Goal: Find specific fact: Find specific fact

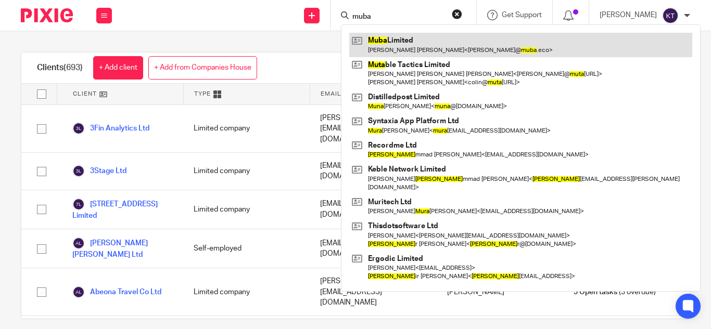
type input "muba"
click at [399, 49] on link at bounding box center [520, 45] width 343 height 24
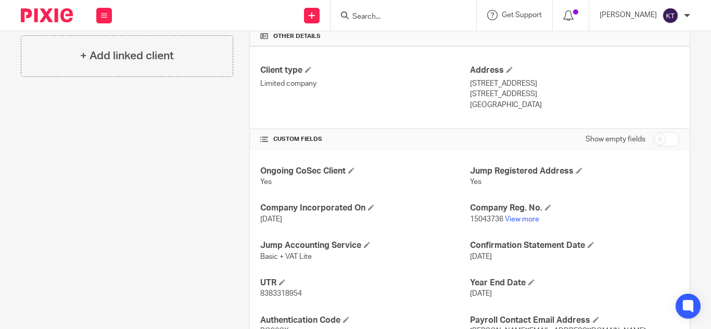
scroll to position [262, 0]
click at [515, 217] on link "View more" at bounding box center [522, 218] width 34 height 7
click at [372, 17] on input "Search" at bounding box center [398, 16] width 94 height 9
type input "c"
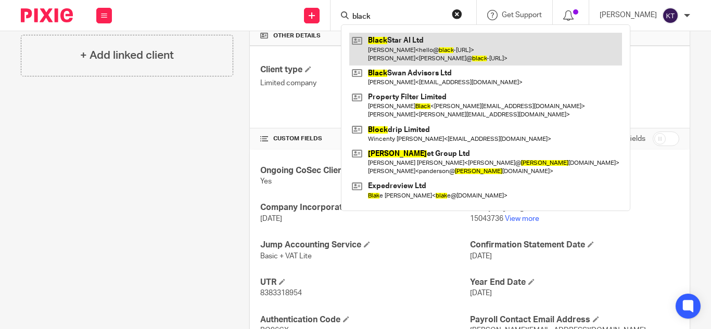
type input "black"
click at [386, 45] on link at bounding box center [485, 49] width 273 height 32
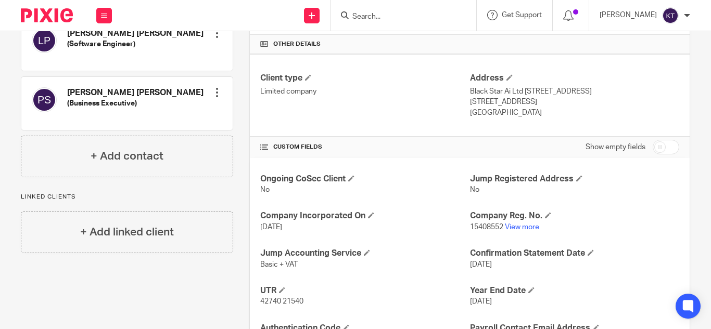
scroll to position [279, 0]
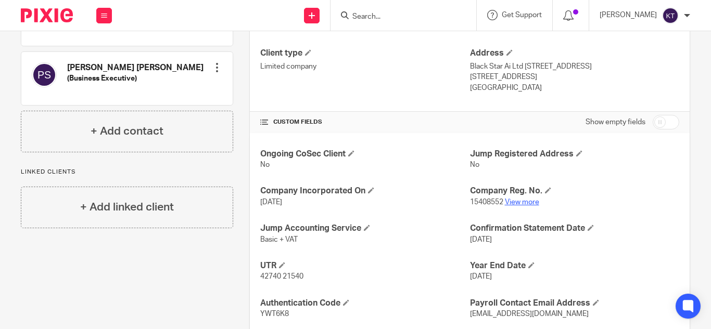
click at [520, 199] on link "View more" at bounding box center [522, 202] width 34 height 7
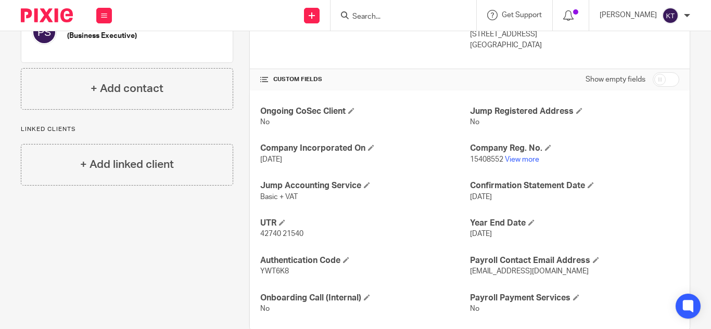
scroll to position [343, 0]
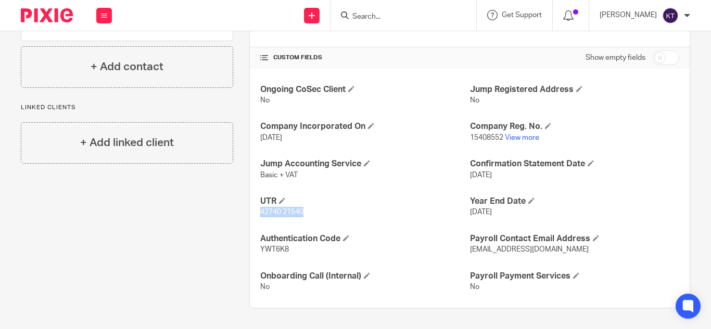
drag, startPoint x: 303, startPoint y: 209, endPoint x: 259, endPoint y: 215, distance: 44.1
click at [260, 215] on p "42740 21540" at bounding box center [364, 212] width 209 height 10
copy span "42740 21540"
click at [373, 206] on h4 "UTR" at bounding box center [364, 201] width 209 height 11
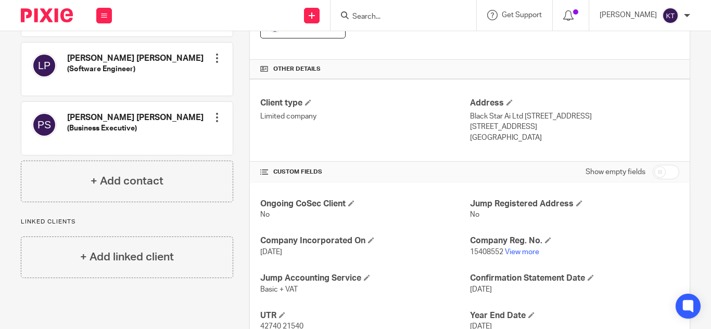
scroll to position [223, 0]
